Goal: Transaction & Acquisition: Purchase product/service

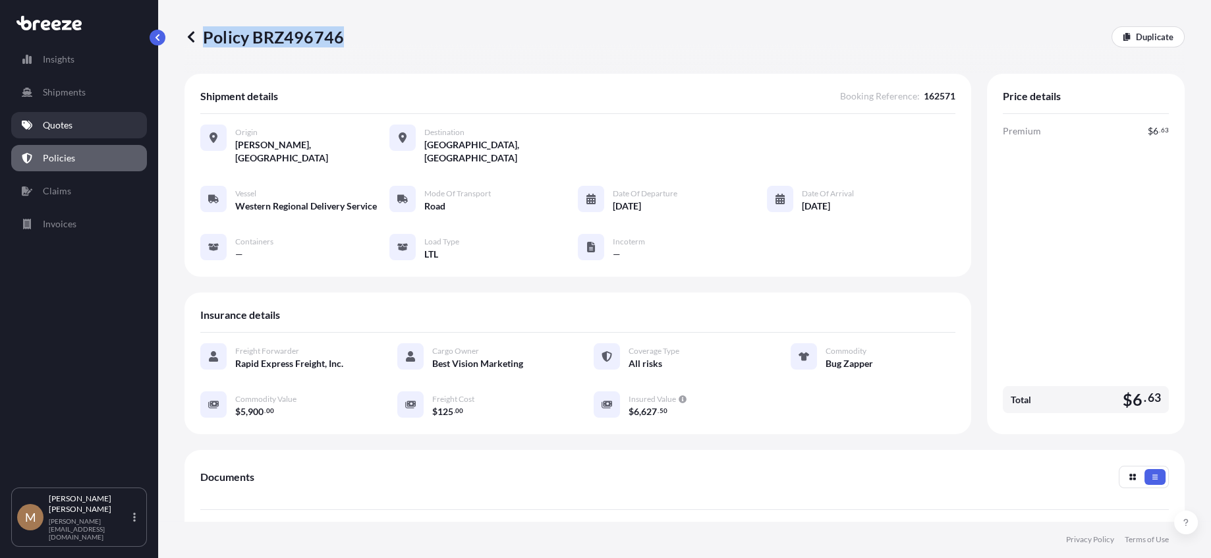
click at [66, 126] on p "Quotes" at bounding box center [58, 125] width 30 height 13
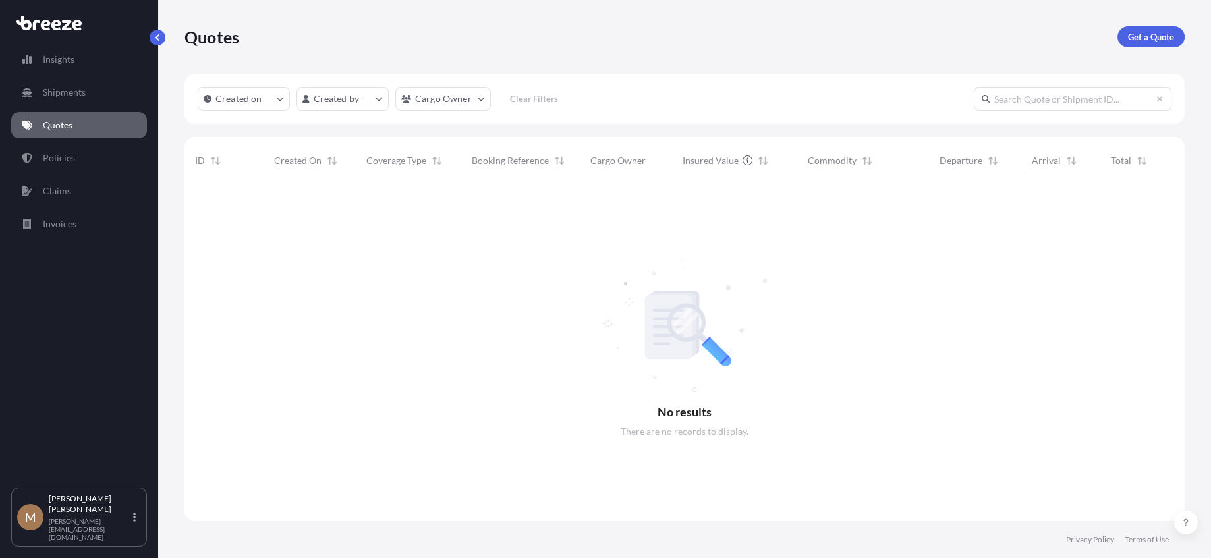
scroll to position [374, 991]
click at [1143, 35] on p "Get a Quote" at bounding box center [1151, 36] width 46 height 13
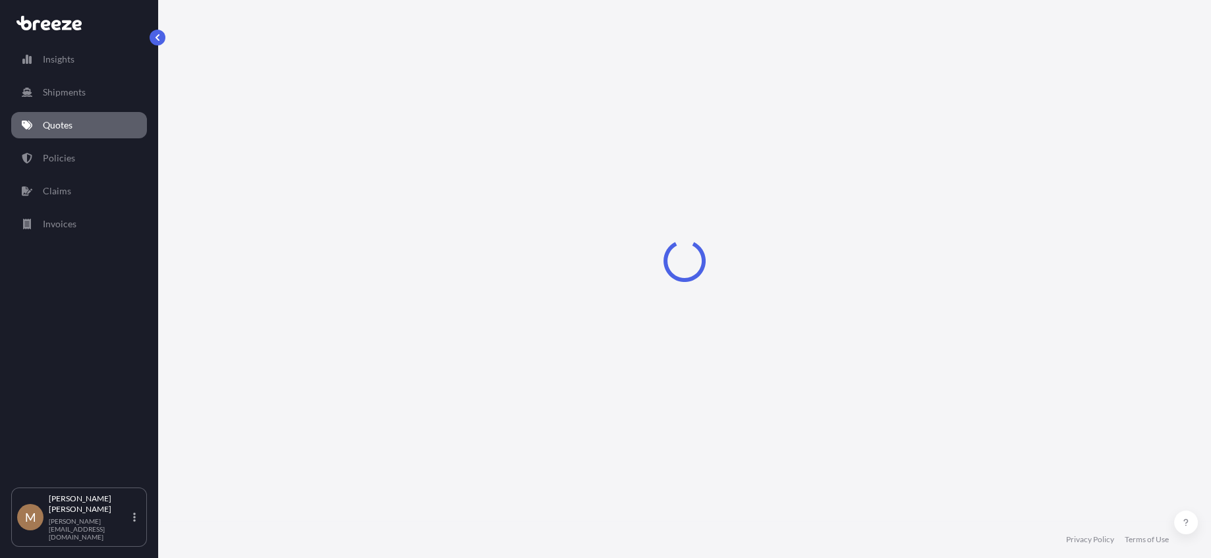
select select "Sea"
select select "1"
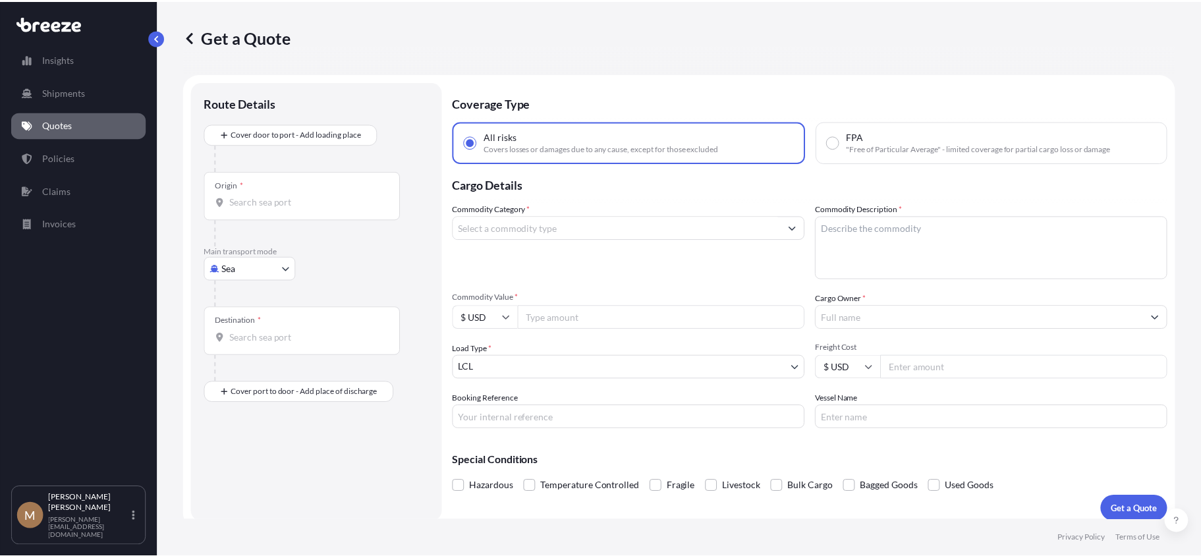
scroll to position [10, 0]
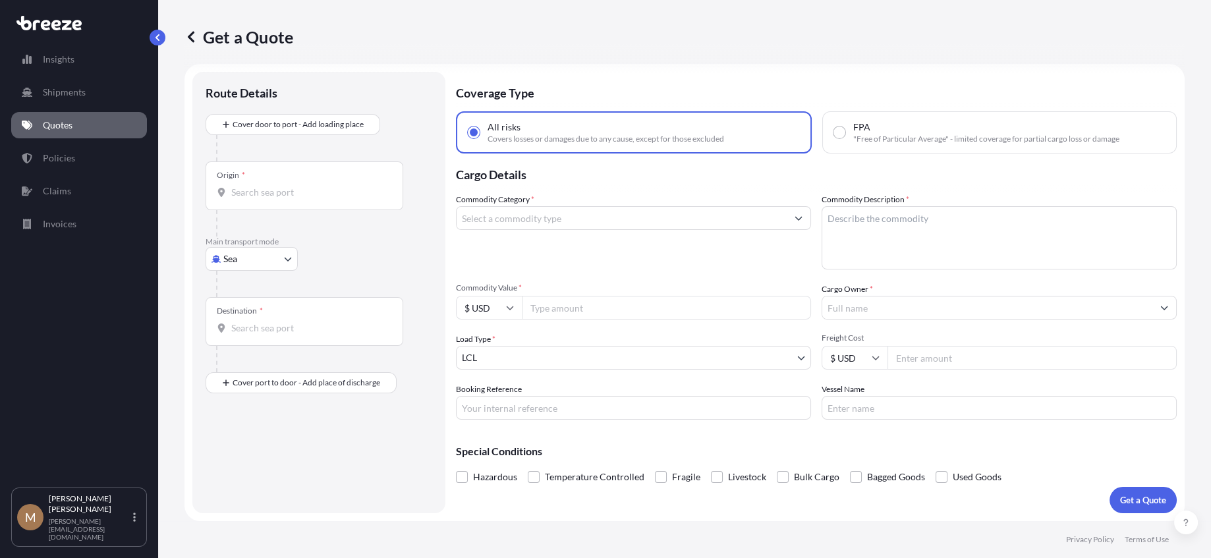
click at [1143, 35] on div "Get a Quote" at bounding box center [685, 36] width 1000 height 21
click at [252, 253] on body "Insights Shipments Quotes Policies Claims Invoices M [PERSON_NAME] [PERSON_NAME…" at bounding box center [605, 279] width 1211 height 558
click at [244, 341] on span "Road" at bounding box center [241, 339] width 21 height 13
select select "Road"
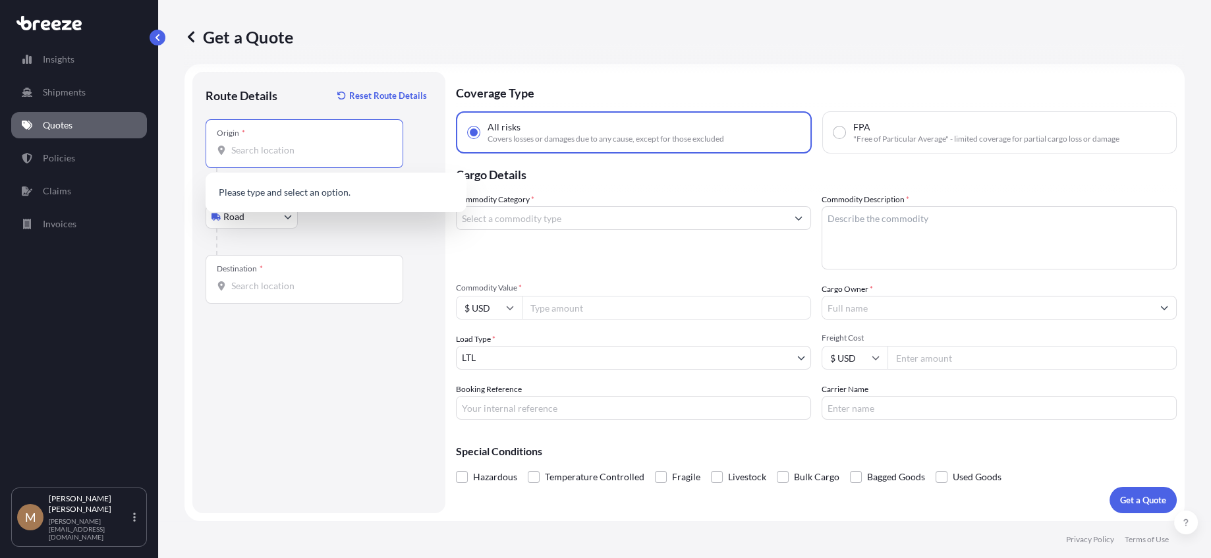
click at [333, 146] on input "Origin *" at bounding box center [309, 150] width 156 height 13
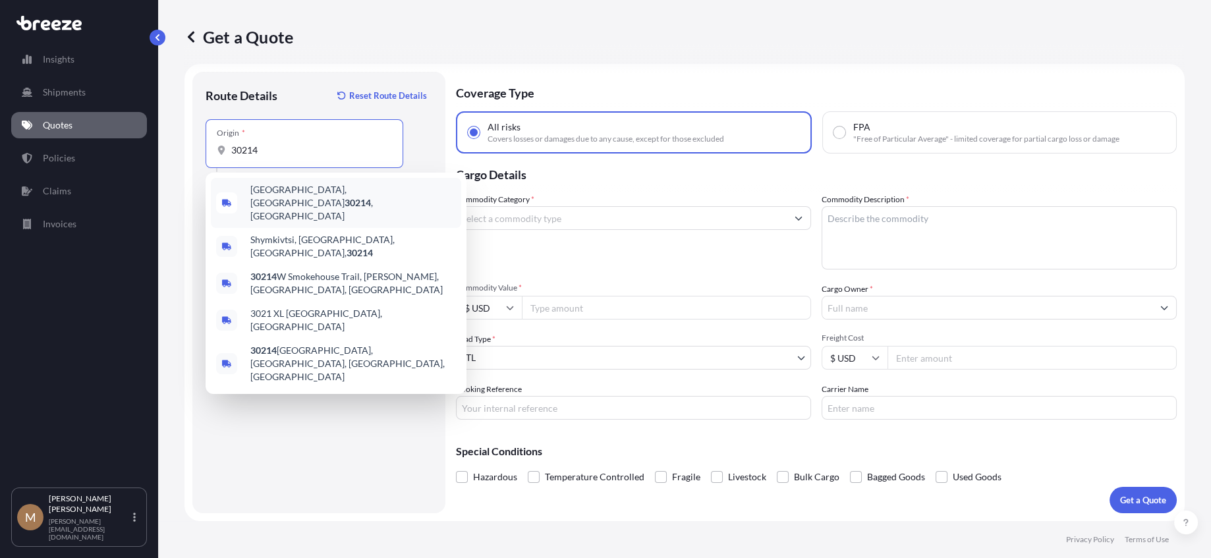
click at [357, 190] on span "[GEOGRAPHIC_DATA] , [GEOGRAPHIC_DATA]" at bounding box center [353, 203] width 206 height 40
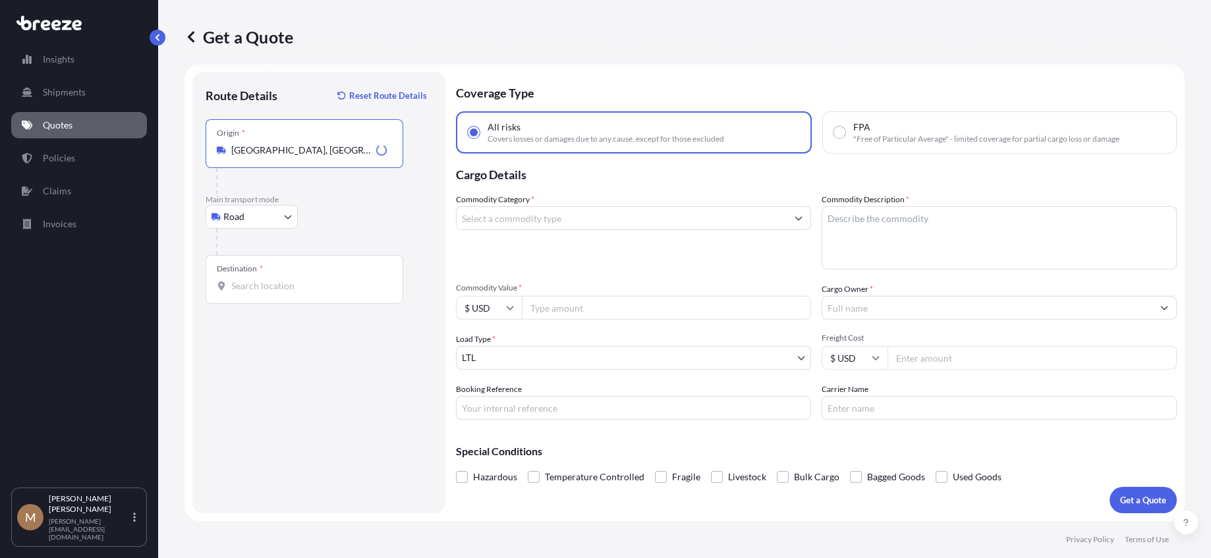
type input "[GEOGRAPHIC_DATA], [GEOGRAPHIC_DATA]"
click at [289, 289] on input "Destination *" at bounding box center [309, 285] width 156 height 13
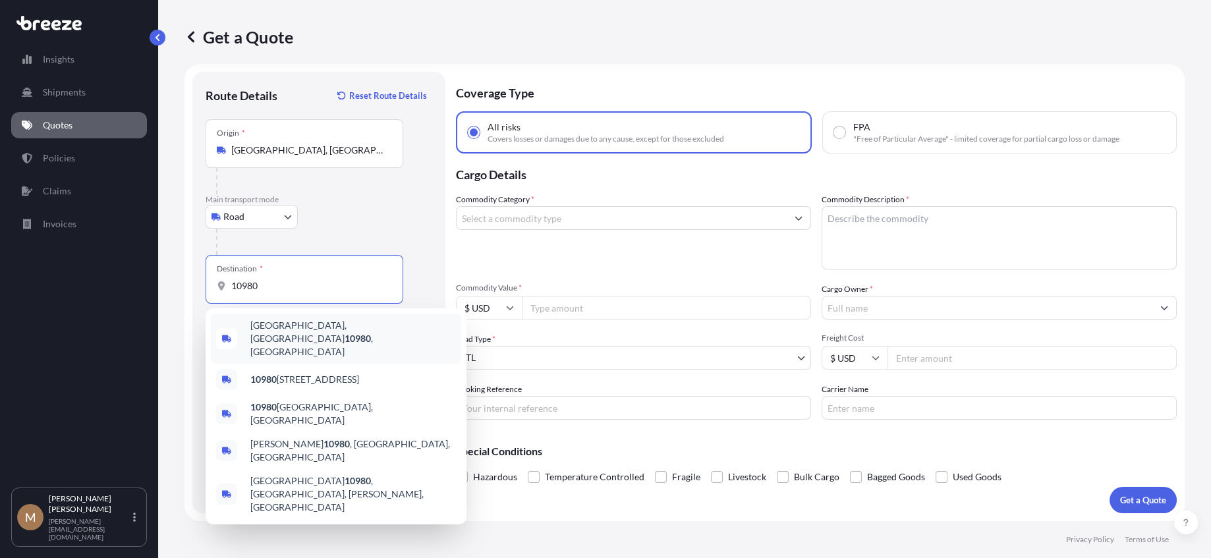
click at [312, 328] on span "[GEOGRAPHIC_DATA] , [GEOGRAPHIC_DATA]" at bounding box center [353, 339] width 206 height 40
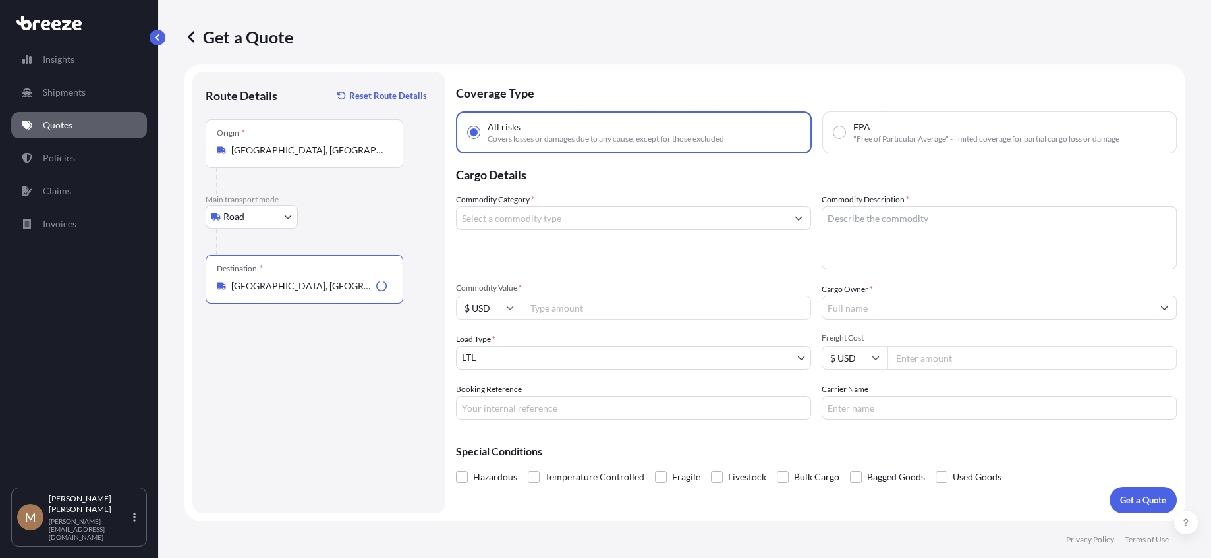
type input "[GEOGRAPHIC_DATA], [GEOGRAPHIC_DATA]"
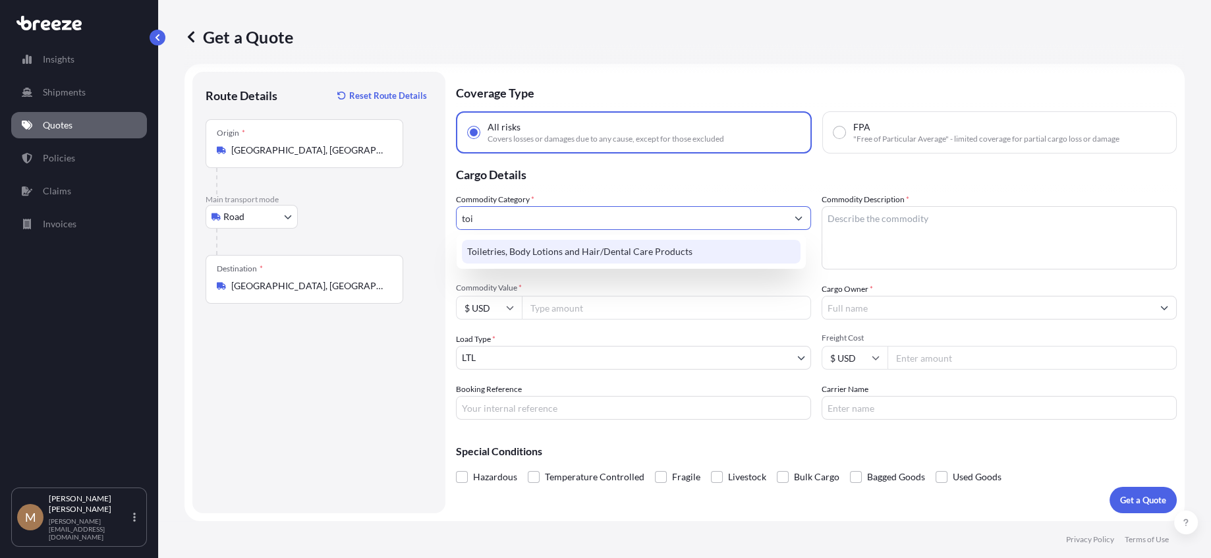
type input "Toiletries, Body Lotions and Hair/Dental Care Products"
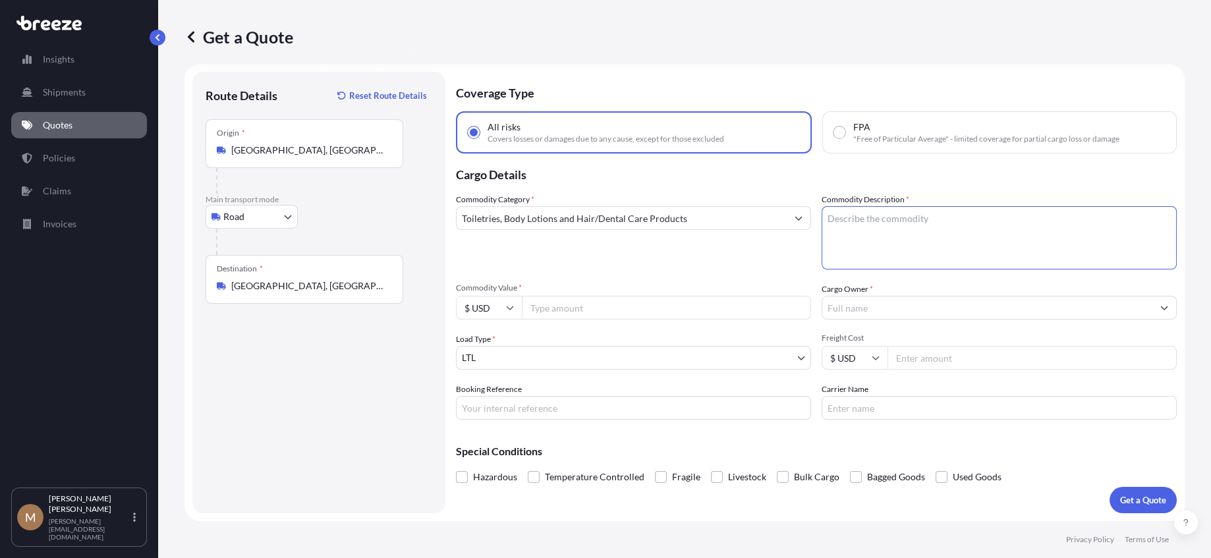
paste textarea "Bath Amenities"
type textarea "Bath Amenities"
type input "2728"
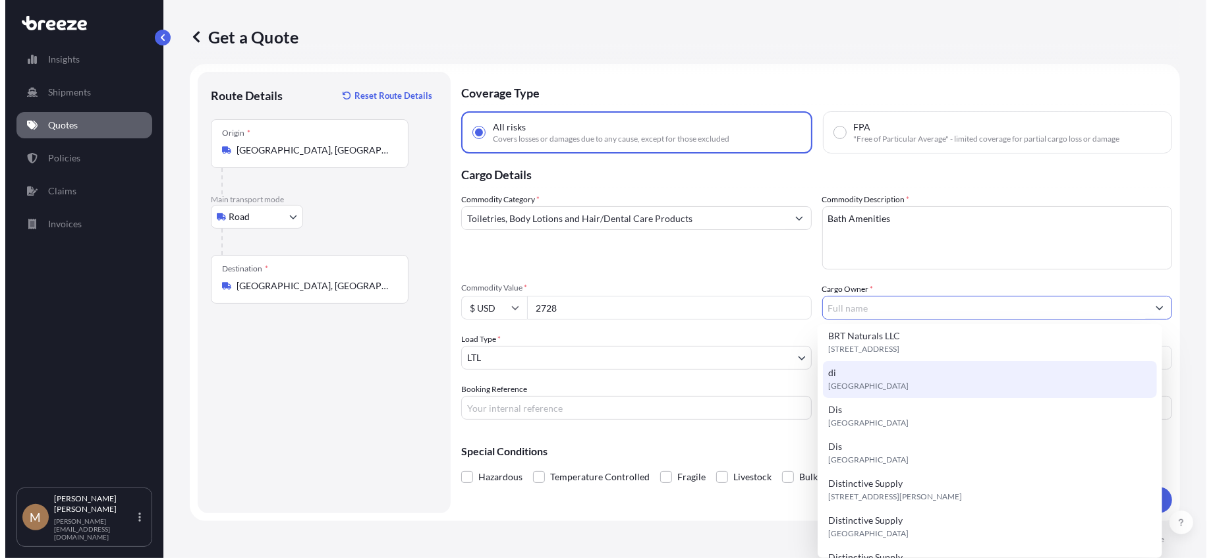
scroll to position [132, 0]
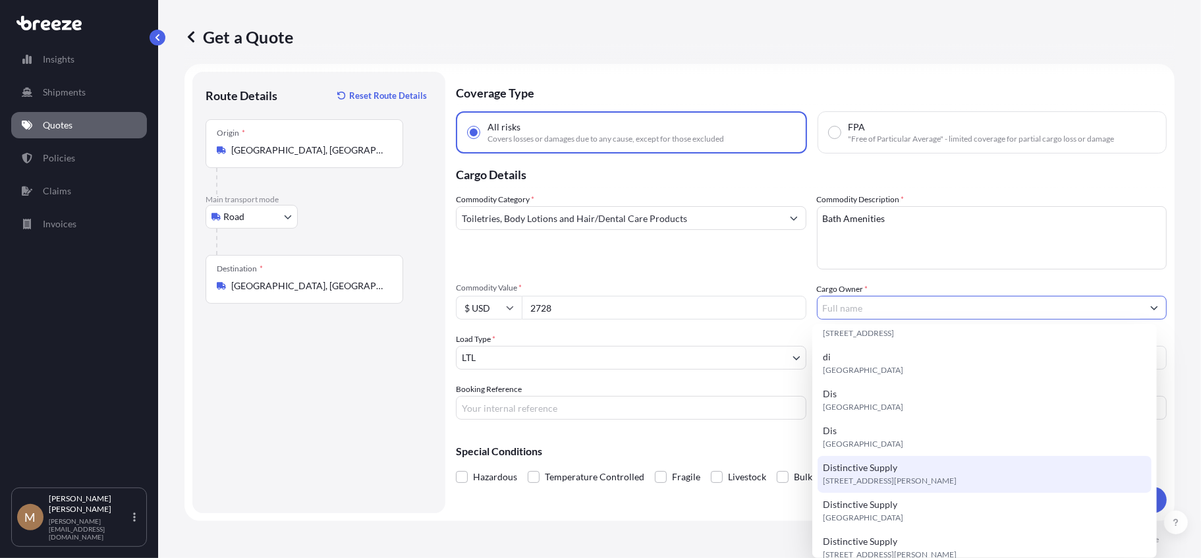
click at [948, 480] on span "[STREET_ADDRESS][PERSON_NAME]" at bounding box center [890, 480] width 134 height 13
type input "Distinctive Supply"
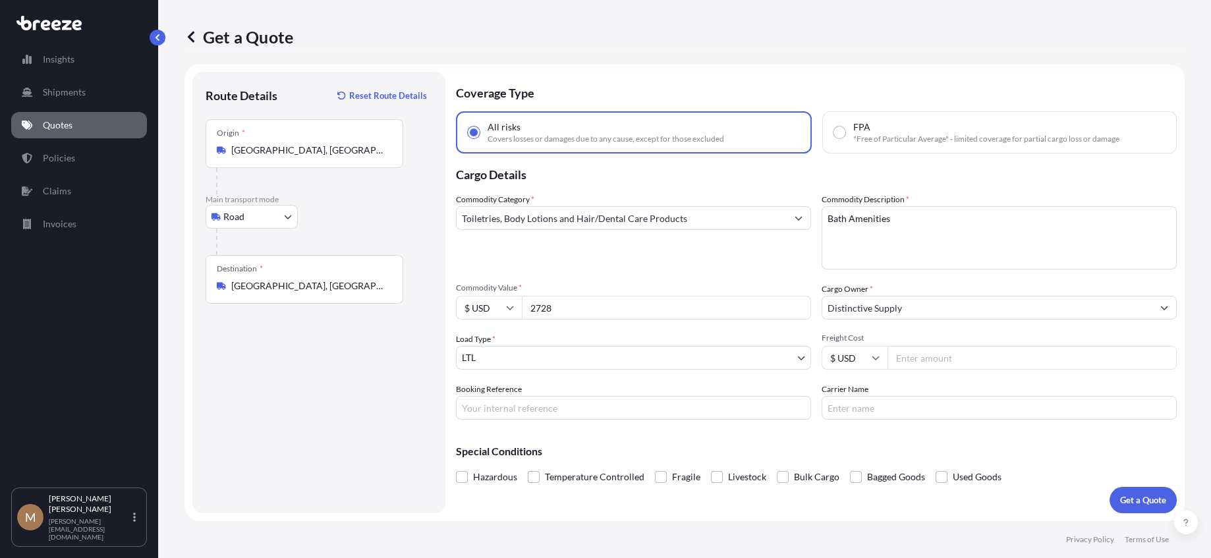
click at [909, 364] on input "Freight Cost" at bounding box center [1032, 358] width 289 height 24
type input "253"
type input "162620"
click at [867, 411] on input "Carrier Name" at bounding box center [999, 408] width 355 height 24
type input "[PERSON_NAME]"
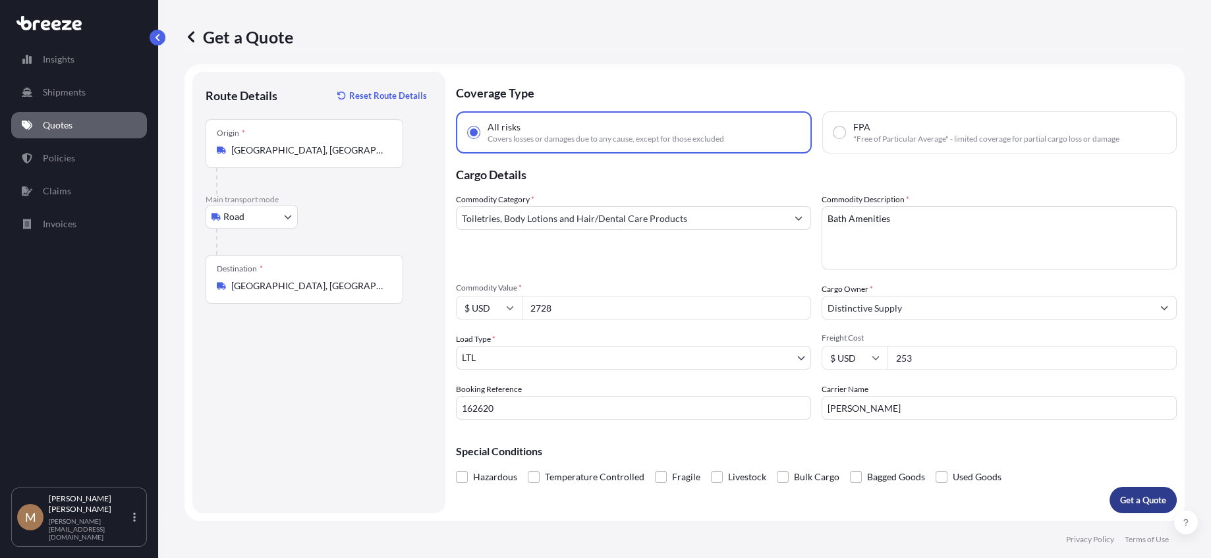
click at [1147, 495] on p "Get a Quote" at bounding box center [1143, 500] width 46 height 13
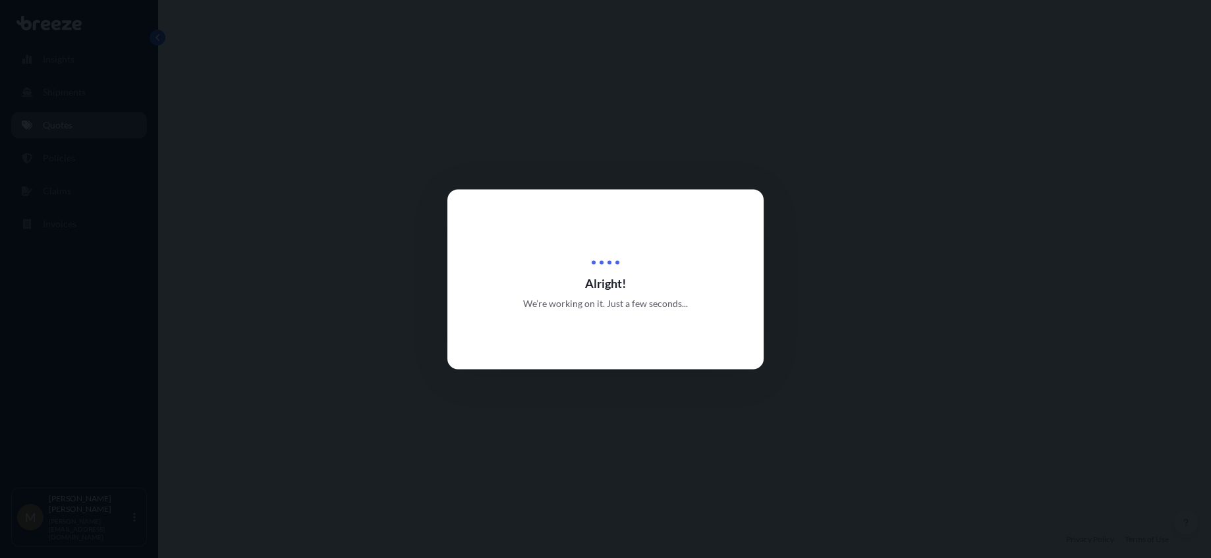
select select "Road"
select select "1"
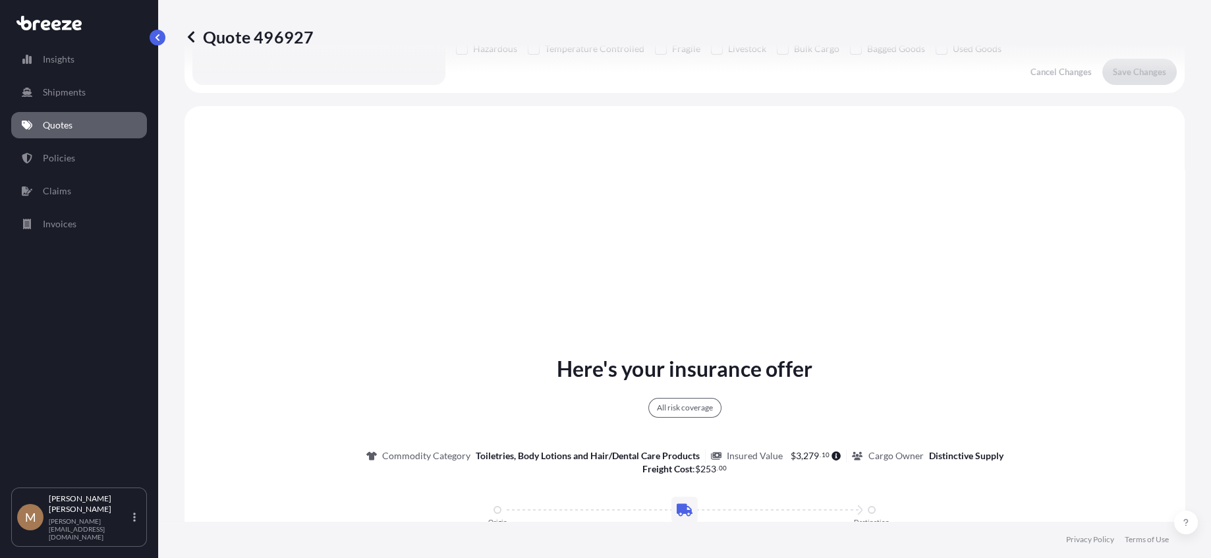
scroll to position [478, 0]
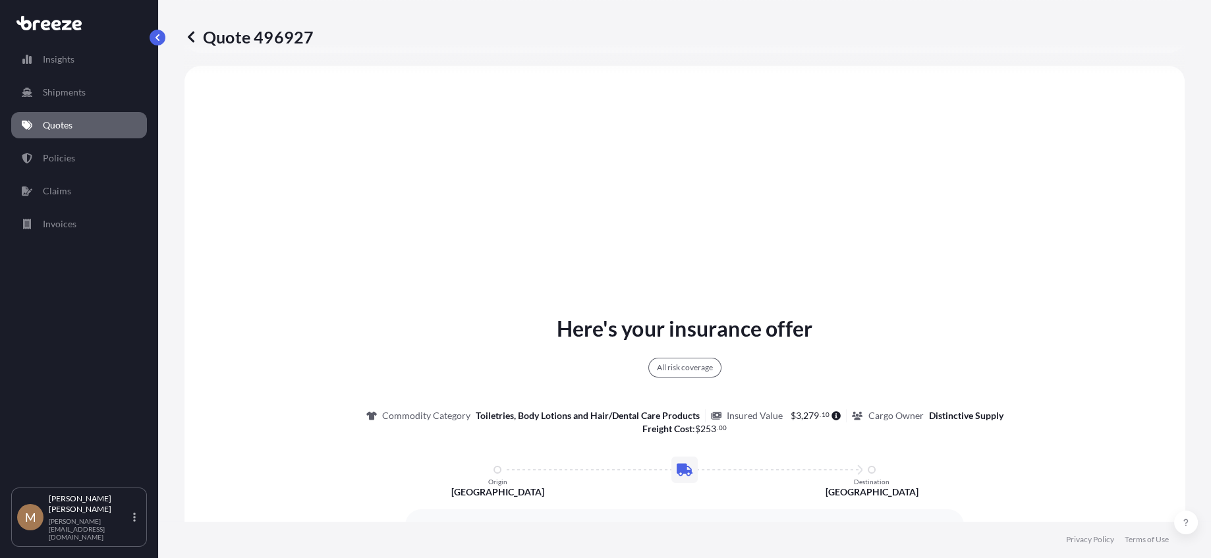
click at [227, 39] on p "Quote 496927" at bounding box center [249, 36] width 129 height 21
drag, startPoint x: 227, startPoint y: 39, endPoint x: 261, endPoint y: 36, distance: 34.4
click at [258, 36] on p "Quote 496927" at bounding box center [249, 36] width 129 height 21
copy p "Quote 496927"
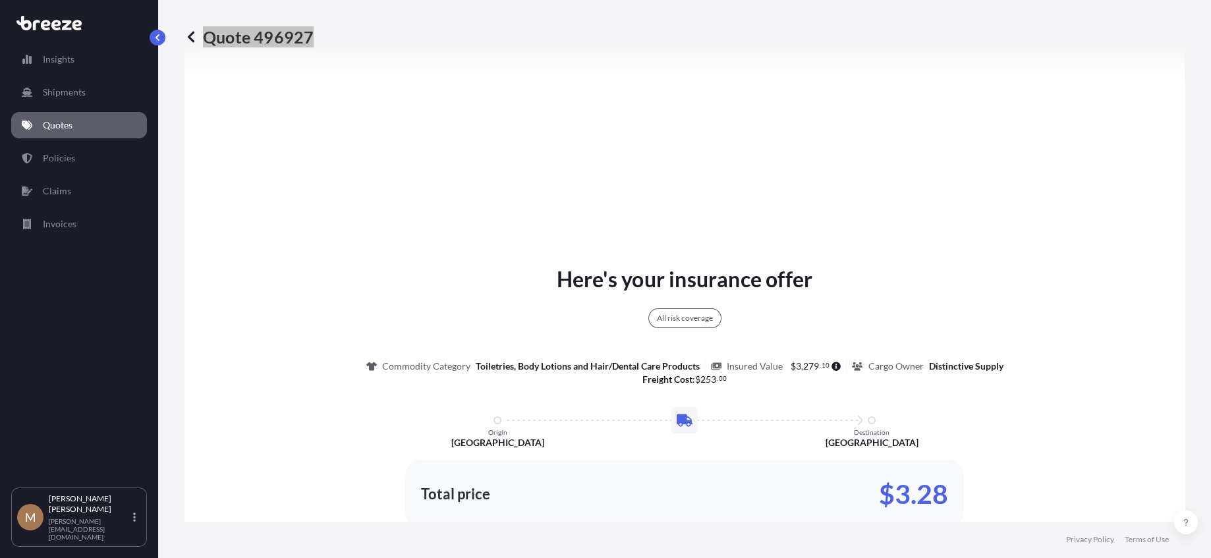
scroll to position [610, 0]
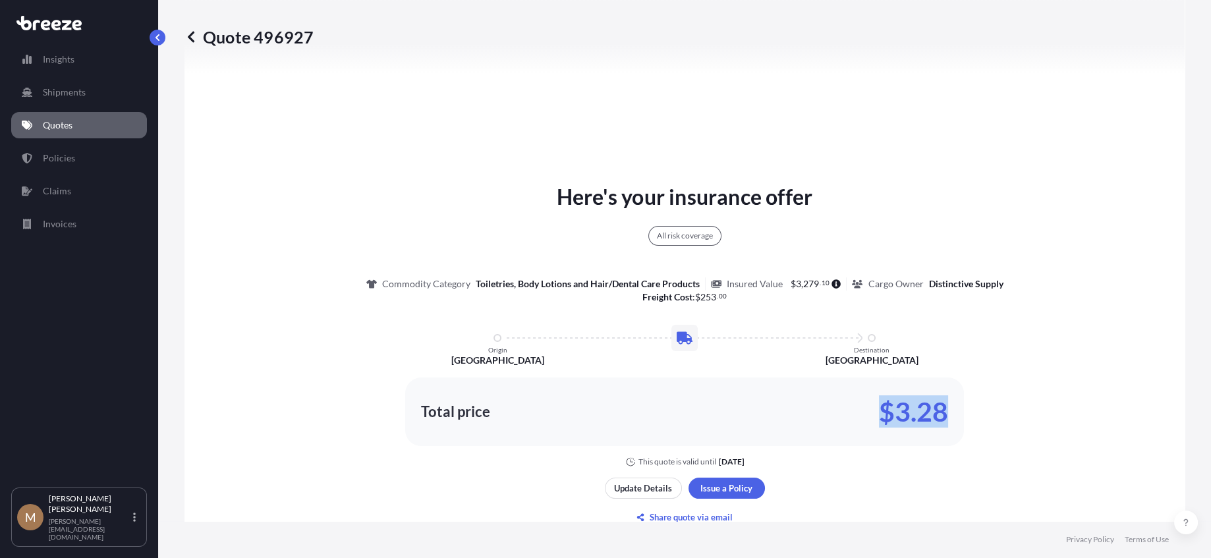
drag, startPoint x: 874, startPoint y: 414, endPoint x: 942, endPoint y: 404, distance: 69.2
click at [942, 404] on div "Total price $3.28" at bounding box center [684, 411] width 527 height 21
copy p "$3.28"
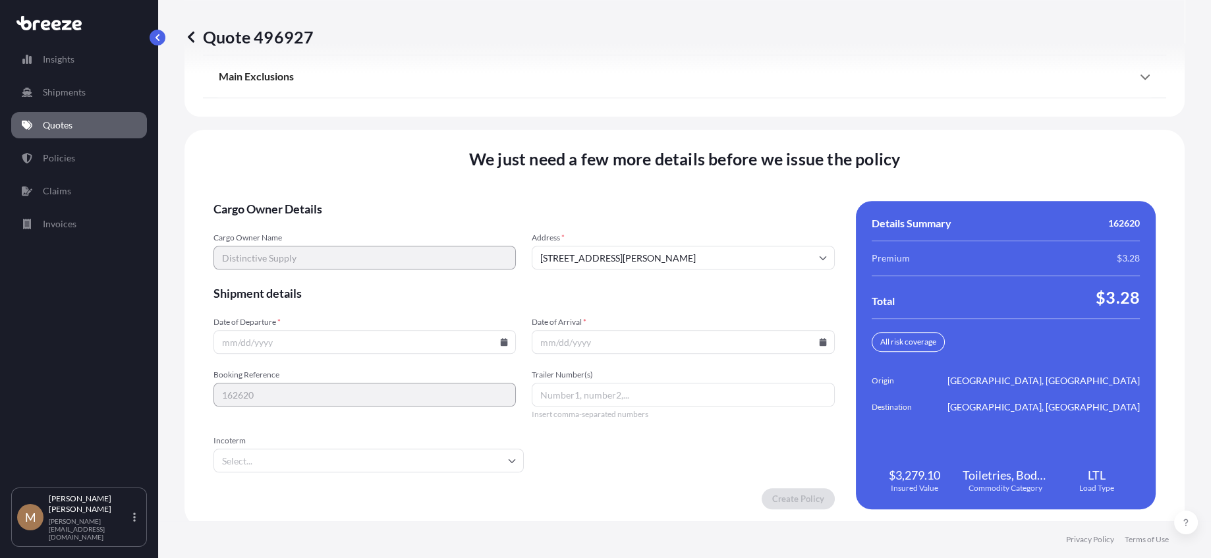
scroll to position [1742, 0]
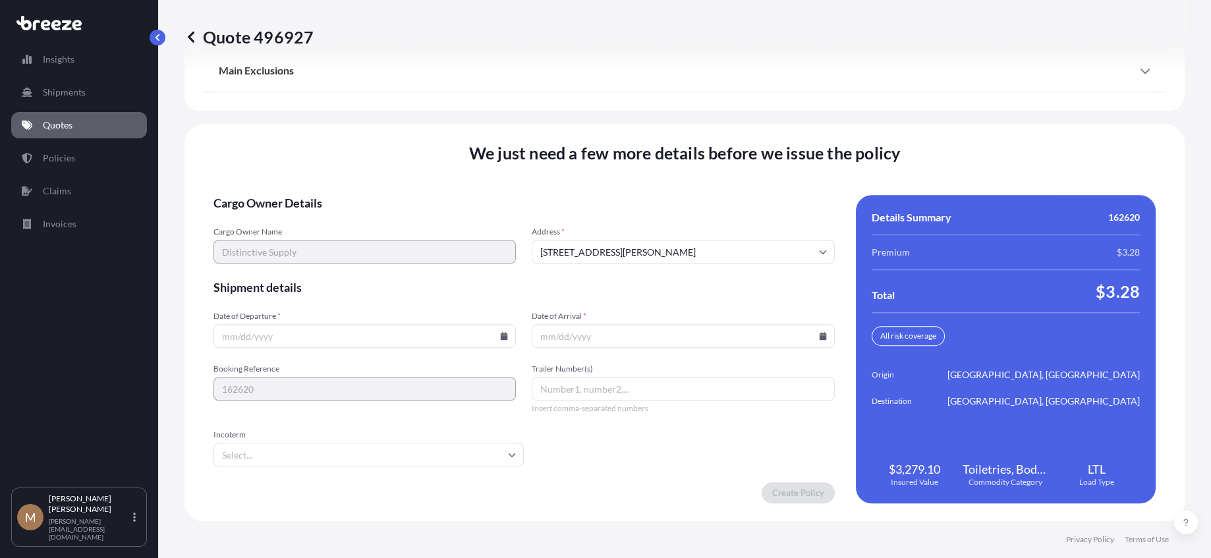
click at [501, 334] on icon at bounding box center [504, 336] width 7 height 8
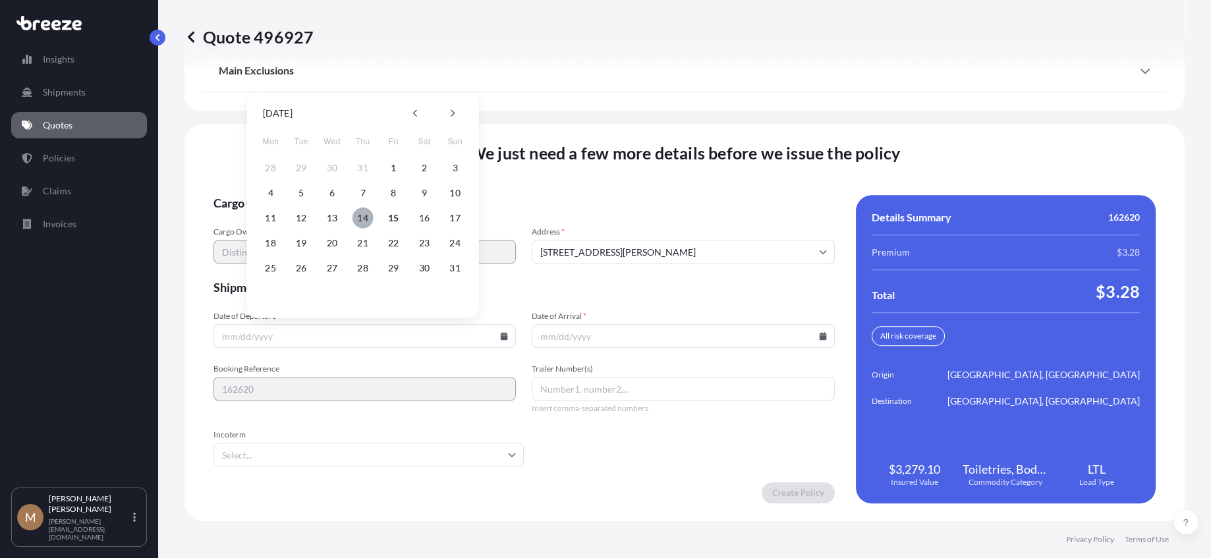
click at [369, 222] on button "14" at bounding box center [363, 218] width 21 height 21
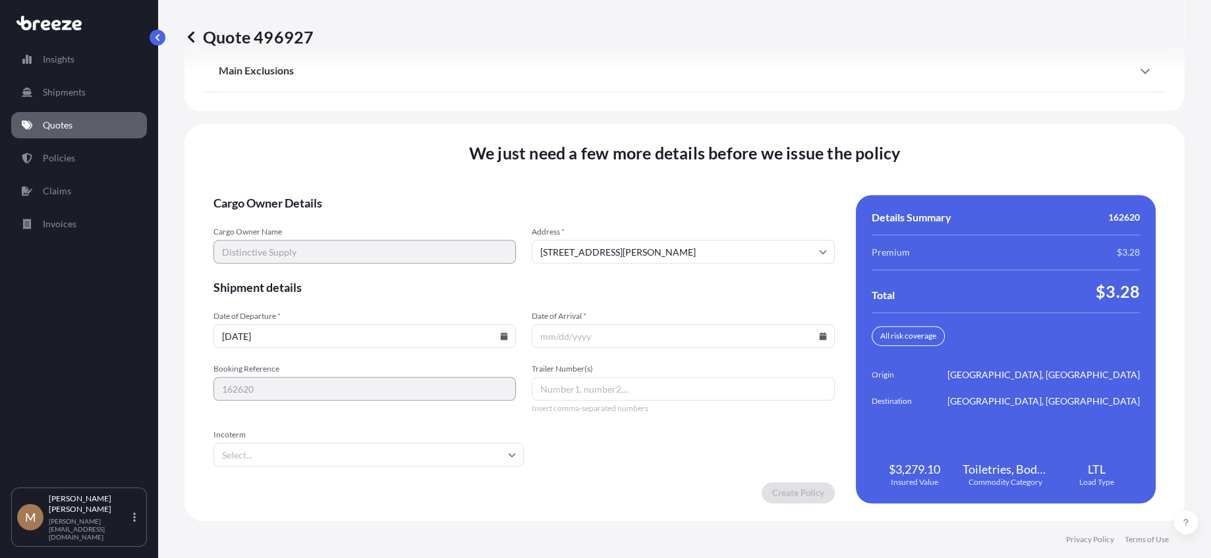
type input "[DATE]"
click at [815, 339] on input "Date of Arrival *" at bounding box center [683, 336] width 302 height 24
click at [819, 337] on icon at bounding box center [822, 336] width 7 height 8
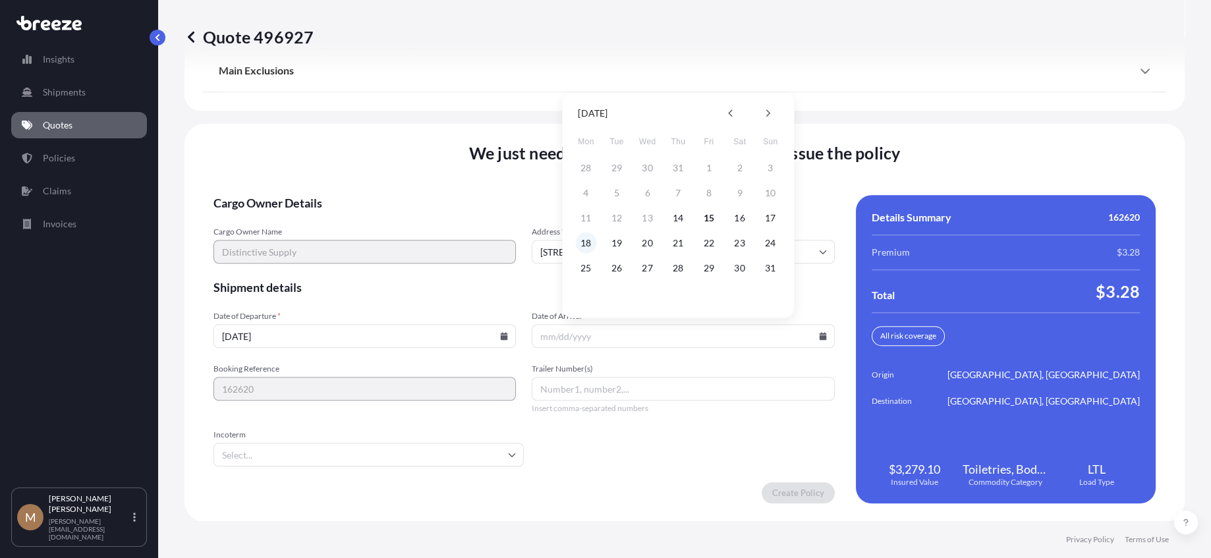
click at [585, 241] on button "18" at bounding box center [585, 243] width 21 height 21
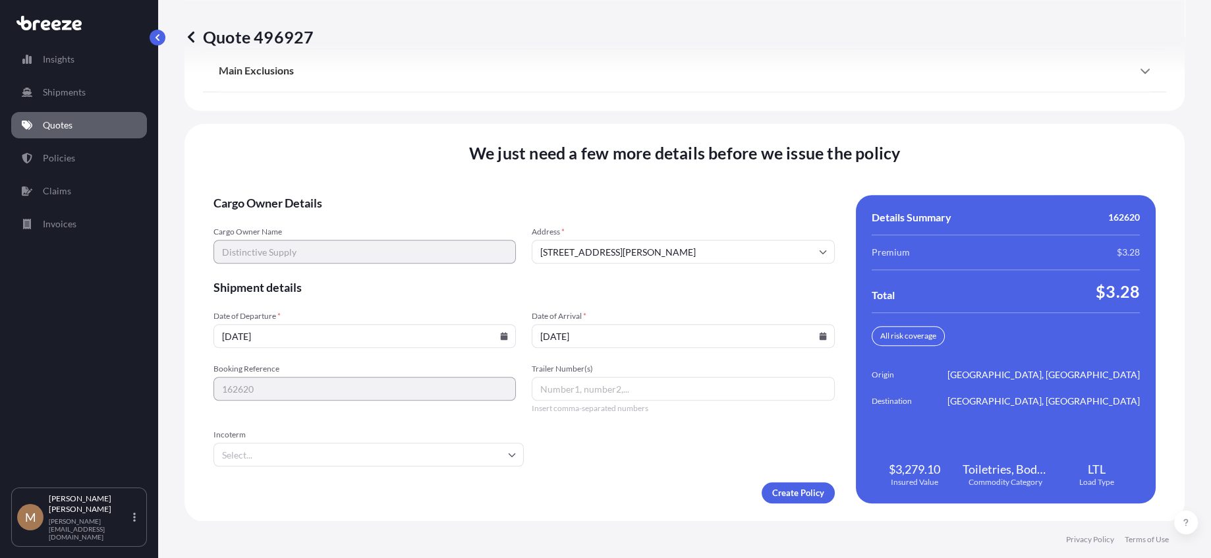
type input "[DATE]"
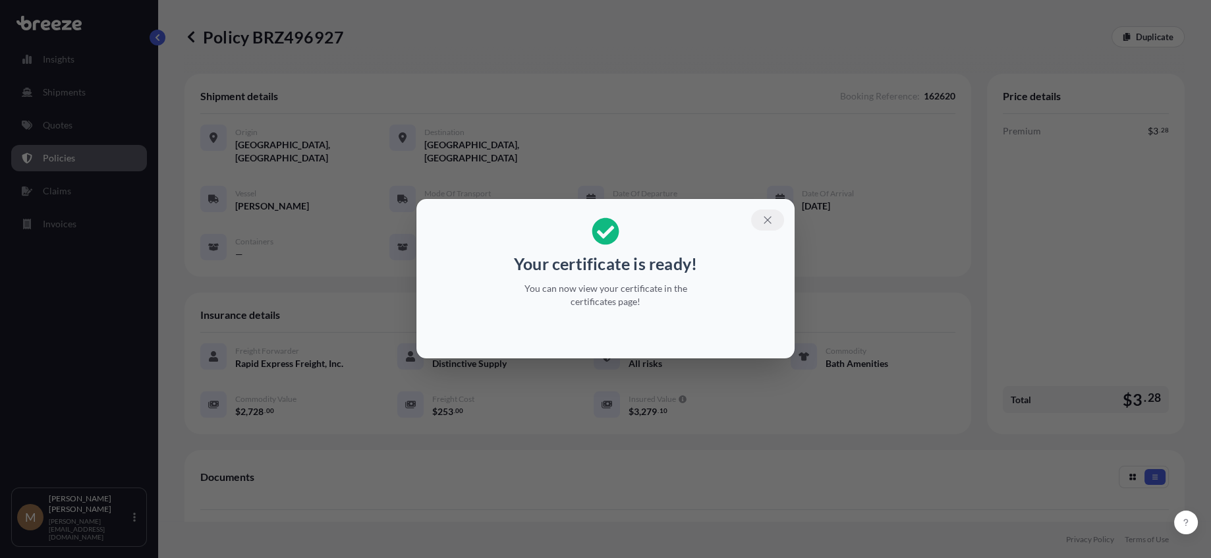
click at [770, 222] on icon "button" at bounding box center [768, 220] width 12 height 12
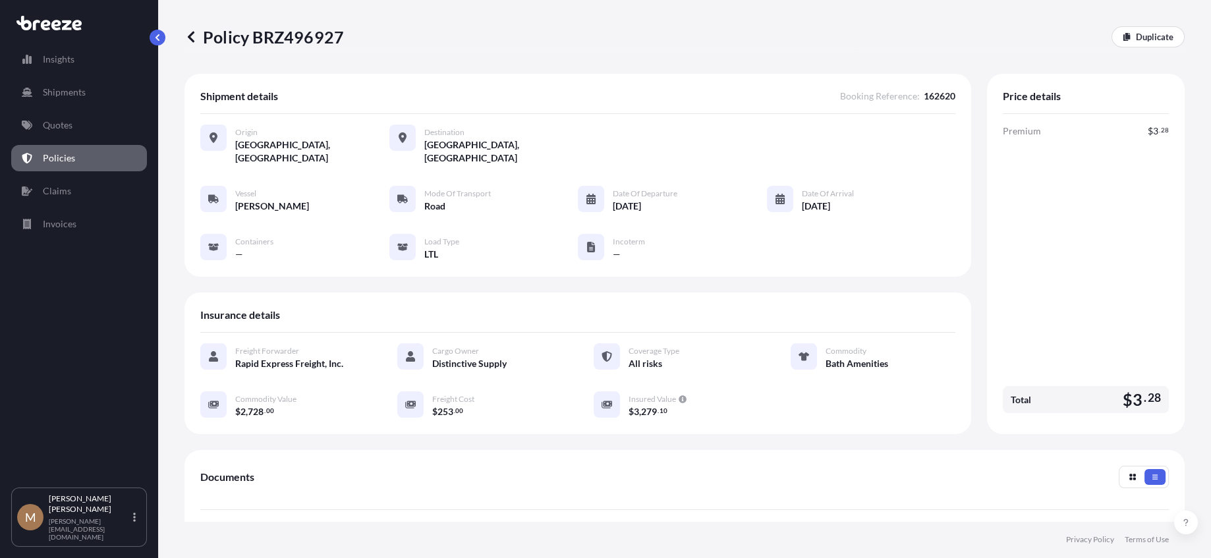
click at [217, 37] on p "Policy BRZ496927" at bounding box center [264, 36] width 159 height 21
drag, startPoint x: 217, startPoint y: 37, endPoint x: 274, endPoint y: 30, distance: 57.8
click at [274, 30] on p "Policy BRZ496927" at bounding box center [264, 36] width 159 height 21
copy p "Policy BRZ496927"
